Goal: Obtain resource: Download file/media

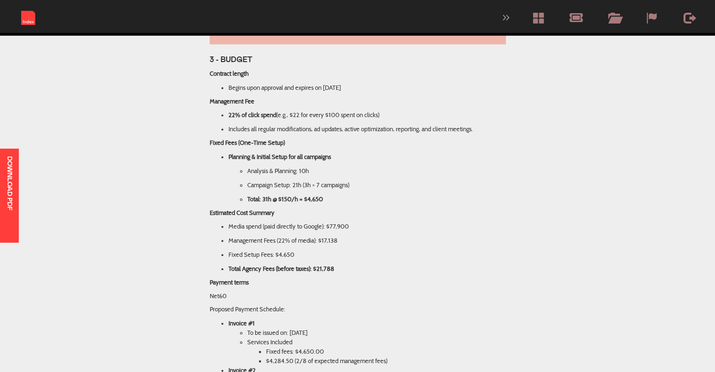
scroll to position [1270, 0]
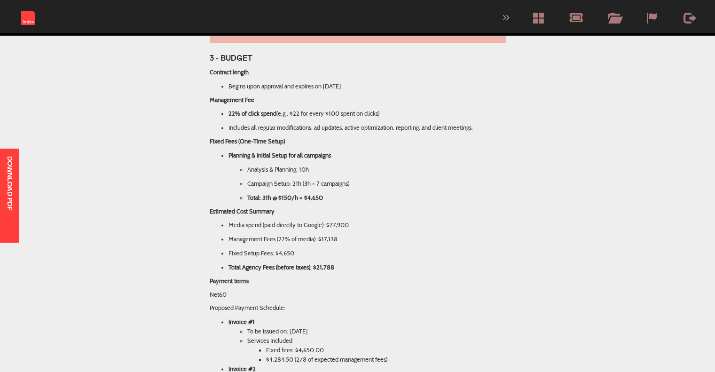
click at [440, 190] on div "Contract length Begins upon approval and expires on [DATE] Management Fee 22% o…" at bounding box center [358, 170] width 296 height 204
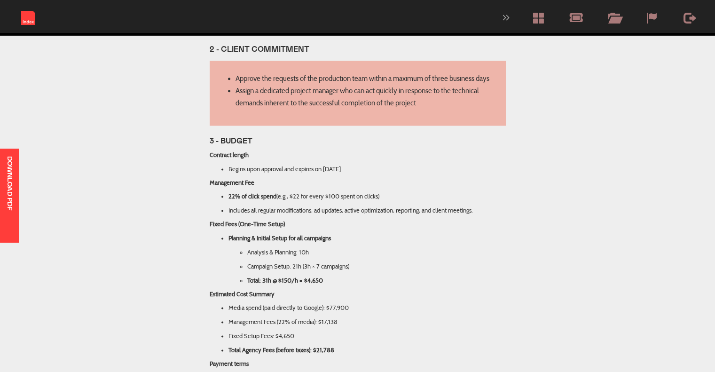
scroll to position [1188, 0]
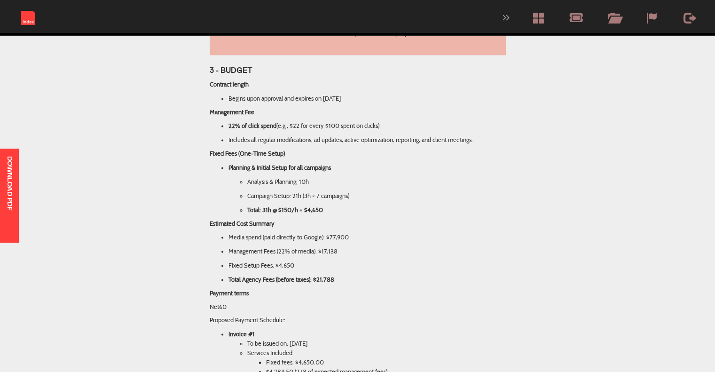
scroll to position [1258, 0]
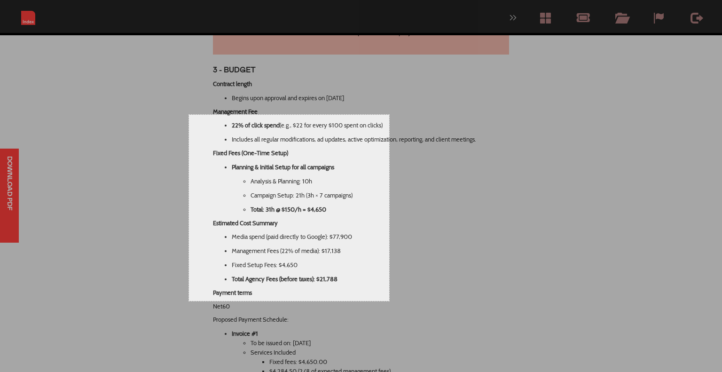
drag, startPoint x: 189, startPoint y: 114, endPoint x: 389, endPoint y: 300, distance: 273.3
click at [389, 300] on div "426 X 396" at bounding box center [361, 127] width 722 height 2771
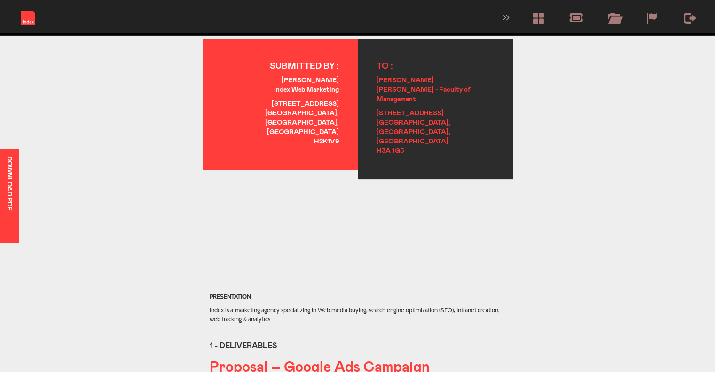
scroll to position [223, 0]
